Goal: Task Accomplishment & Management: Manage account settings

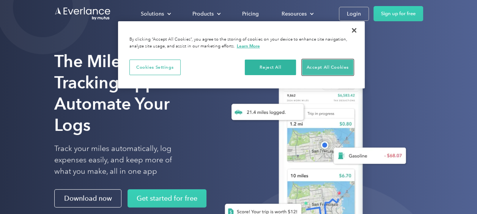
click at [307, 70] on button "Accept All Cookies" at bounding box center [327, 68] width 51 height 16
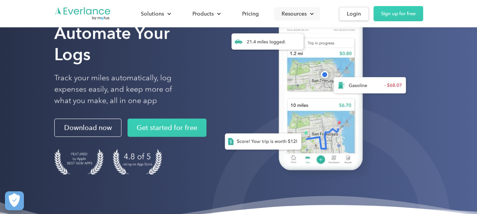
scroll to position [77, 0]
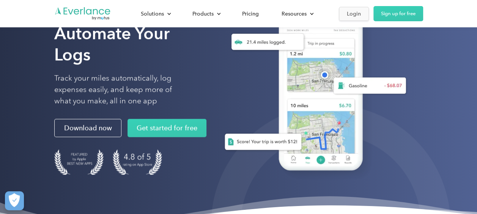
click at [353, 19] on link "Login" at bounding box center [354, 14] width 30 height 14
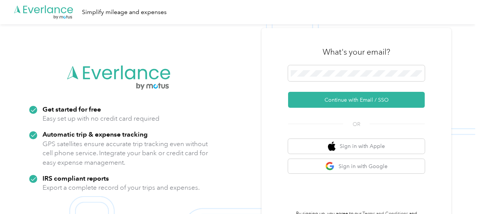
scroll to position [24, 0]
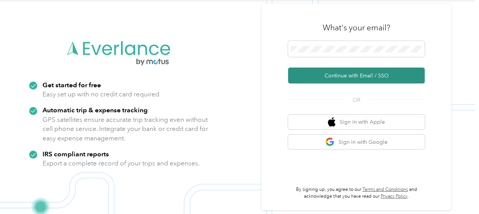
click at [336, 74] on button "Continue with Email / SSO" at bounding box center [356, 76] width 137 height 16
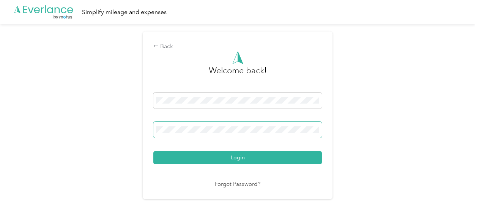
click at [242, 134] on span at bounding box center [237, 130] width 168 height 16
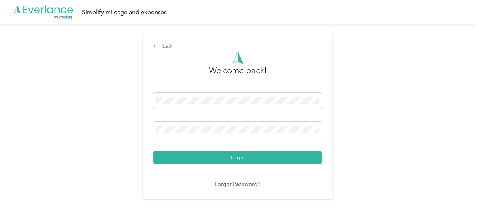
click at [224, 115] on div "Login" at bounding box center [237, 129] width 168 height 72
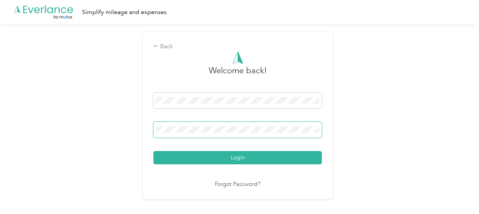
click at [222, 125] on span at bounding box center [237, 130] width 168 height 16
click at [217, 133] on span at bounding box center [237, 130] width 168 height 16
click at [250, 126] on span at bounding box center [237, 130] width 168 height 16
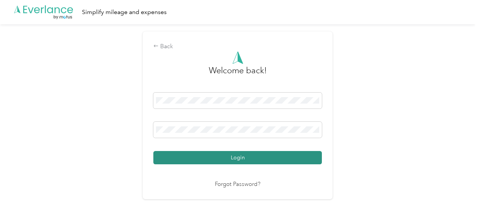
click at [224, 155] on button "Login" at bounding box center [237, 157] width 168 height 13
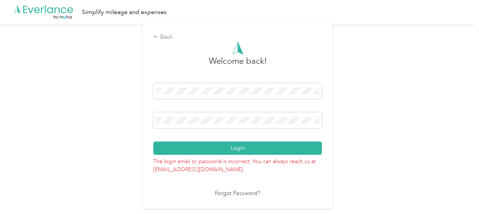
click at [245, 195] on link "Forgot Password?" at bounding box center [238, 193] width 46 height 9
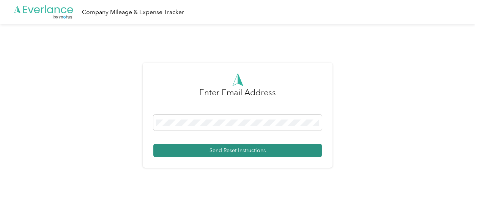
click at [215, 151] on button "Send Reset Instructions" at bounding box center [237, 150] width 168 height 13
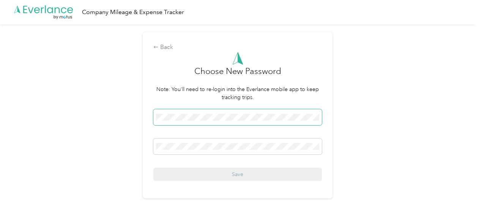
click at [213, 125] on span at bounding box center [237, 117] width 168 height 16
click at [217, 124] on span at bounding box center [237, 117] width 168 height 16
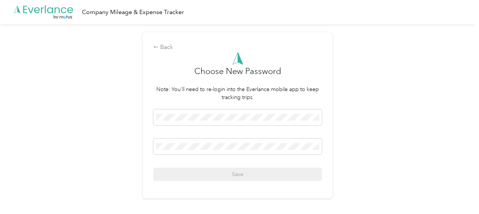
click at [201, 132] on div "Save" at bounding box center [237, 145] width 168 height 72
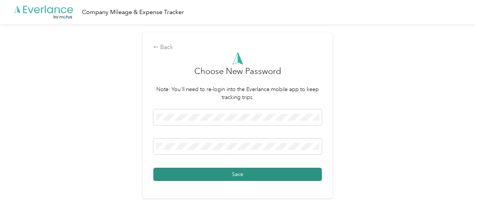
click at [255, 175] on button "Save" at bounding box center [237, 174] width 168 height 13
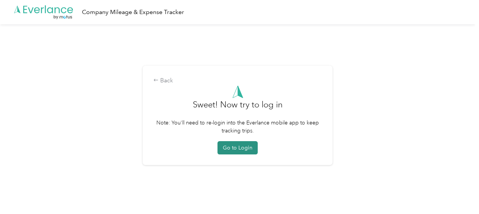
click at [246, 150] on button "Go to Login" at bounding box center [237, 147] width 40 height 13
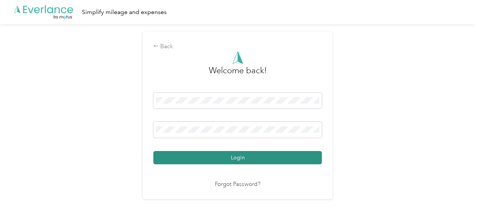
click at [262, 160] on button "Login" at bounding box center [237, 157] width 168 height 13
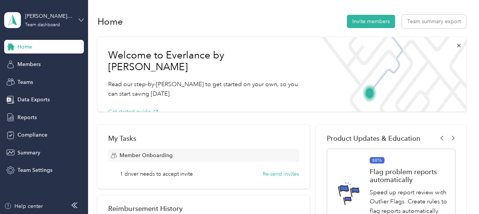
click at [79, 20] on icon at bounding box center [81, 19] width 5 height 5
